Goal: Find specific page/section: Find specific page/section

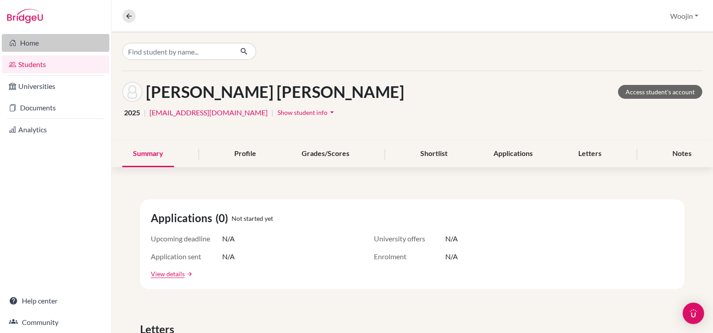
click at [44, 50] on link "Home" at bounding box center [56, 43] width 108 height 18
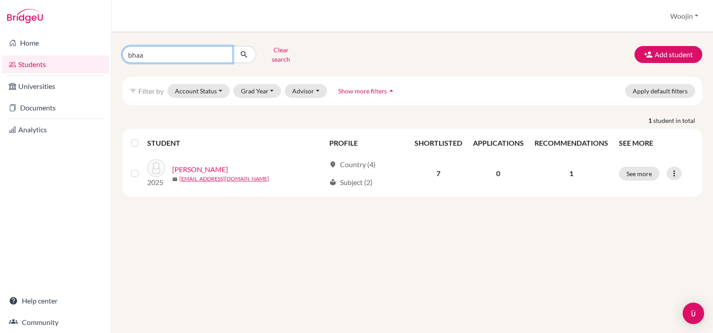
click at [193, 46] on input "bhaa" at bounding box center [177, 54] width 111 height 17
type input "shreya"
click button "submit" at bounding box center [245, 54] width 24 height 17
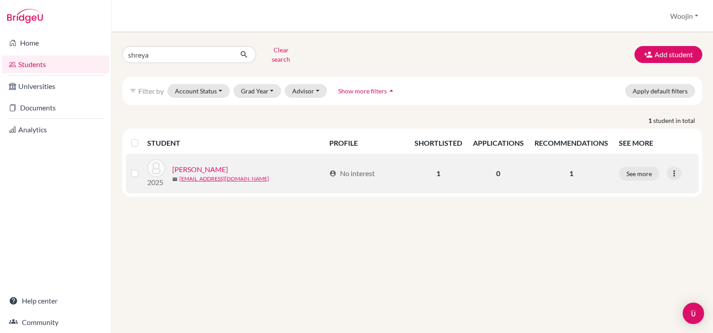
click at [214, 164] on link "[PERSON_NAME]" at bounding box center [200, 169] width 56 height 11
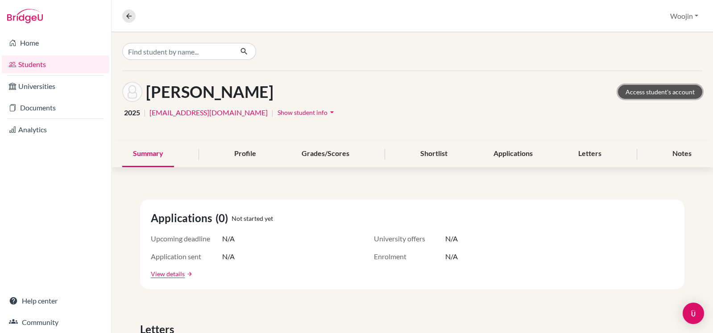
click at [643, 96] on link "Access student's account" at bounding box center [660, 92] width 84 height 14
